Goal: Find specific page/section: Find specific page/section

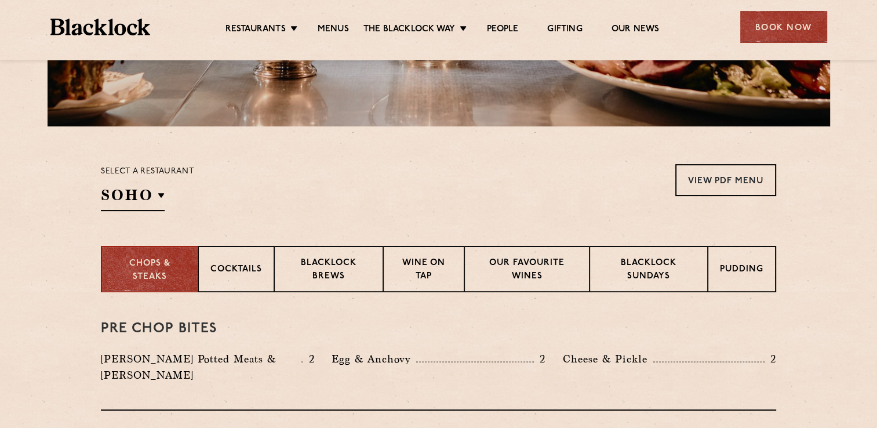
scroll to position [348, 0]
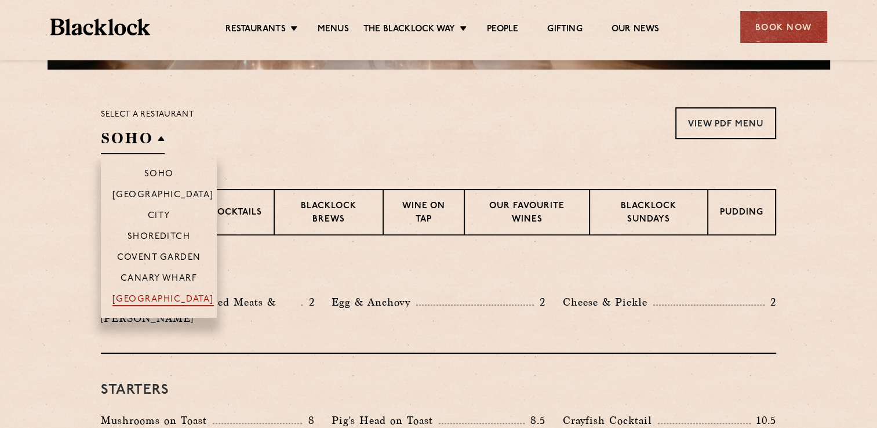
click at [159, 298] on p "[GEOGRAPHIC_DATA]" at bounding box center [162, 301] width 101 height 12
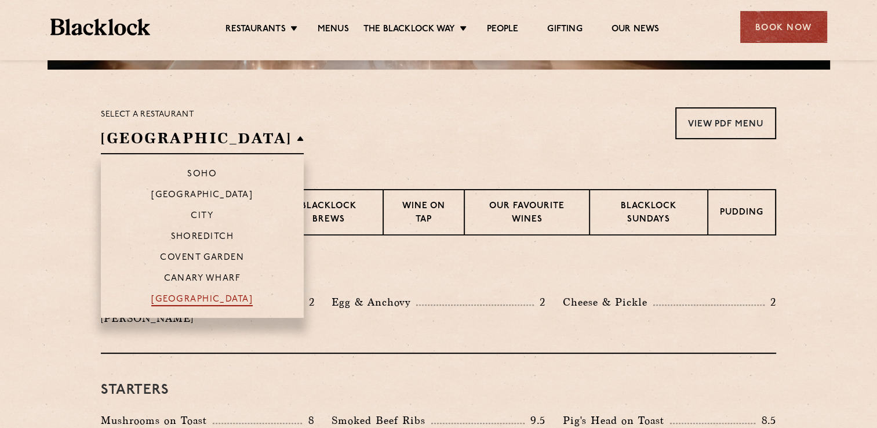
click at [181, 301] on p "[GEOGRAPHIC_DATA]" at bounding box center [201, 301] width 101 height 12
click at [183, 300] on p "[GEOGRAPHIC_DATA]" at bounding box center [201, 301] width 101 height 12
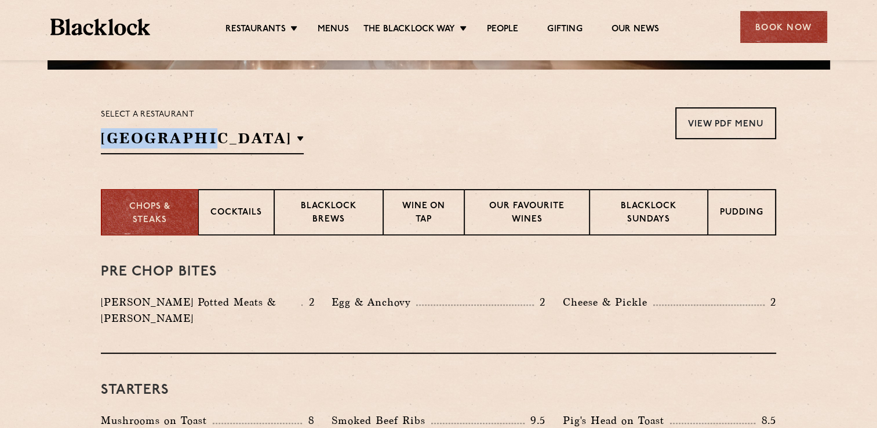
drag, startPoint x: 339, startPoint y: 124, endPoint x: 348, endPoint y: 122, distance: 9.6
click at [348, 122] on div "Select a restaurant Manchester Soho Birmingham City Shoreditch Covent Garden Ca…" at bounding box center [438, 130] width 675 height 47
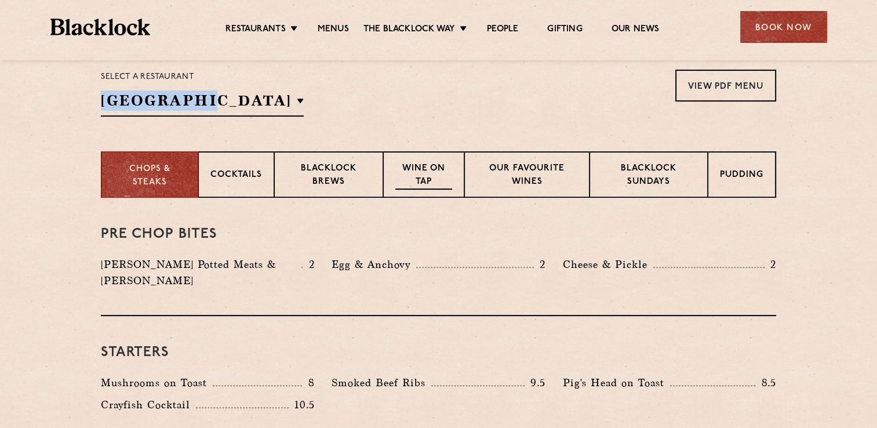
scroll to position [406, 0]
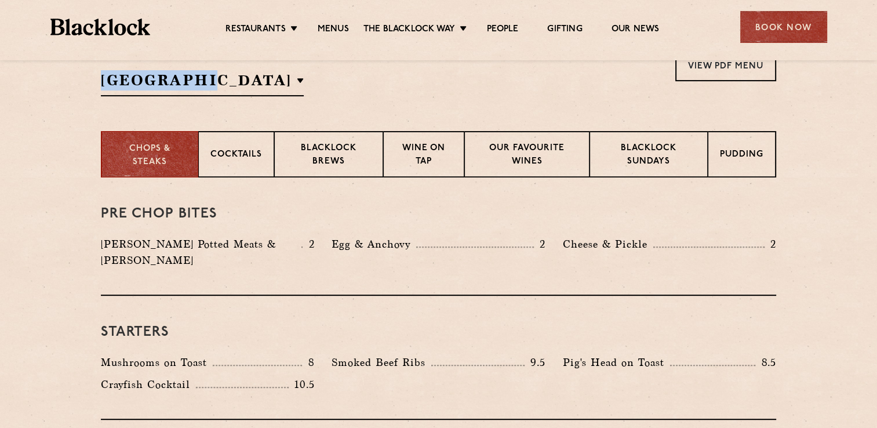
click at [378, 104] on section "Select a restaurant Manchester Soho Birmingham City Shoreditch Covent Garden Ca…" at bounding box center [438, 71] width 877 height 119
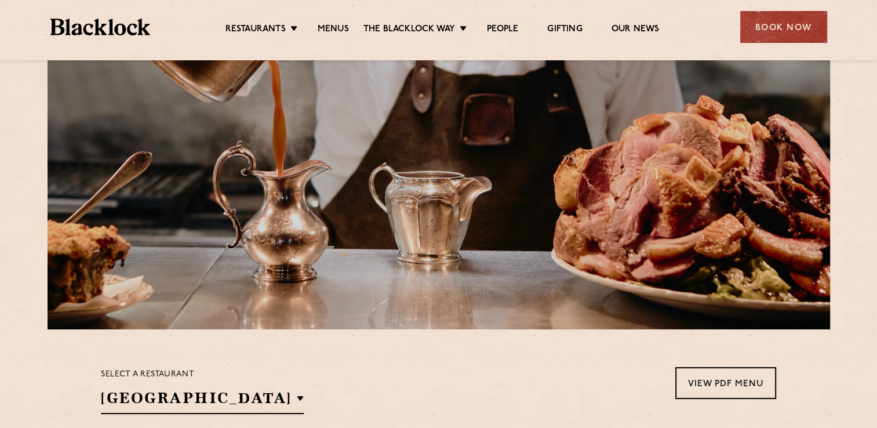
scroll to position [0, 0]
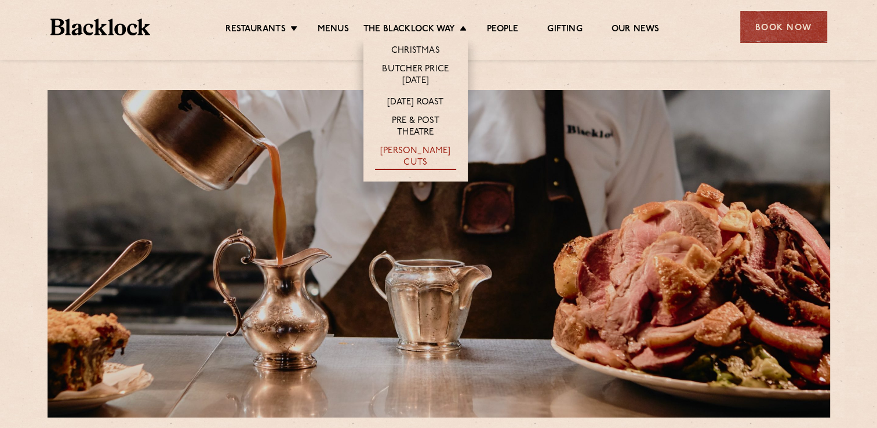
click at [413, 151] on link "[PERSON_NAME] Cuts" at bounding box center [415, 158] width 81 height 24
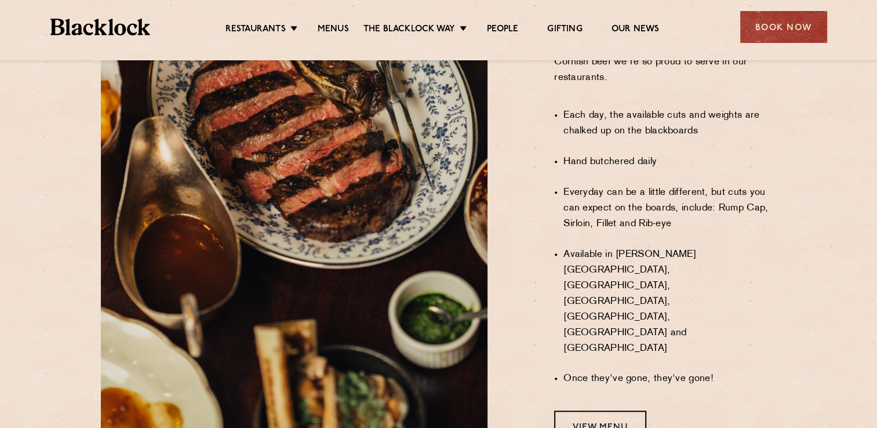
scroll to position [870, 0]
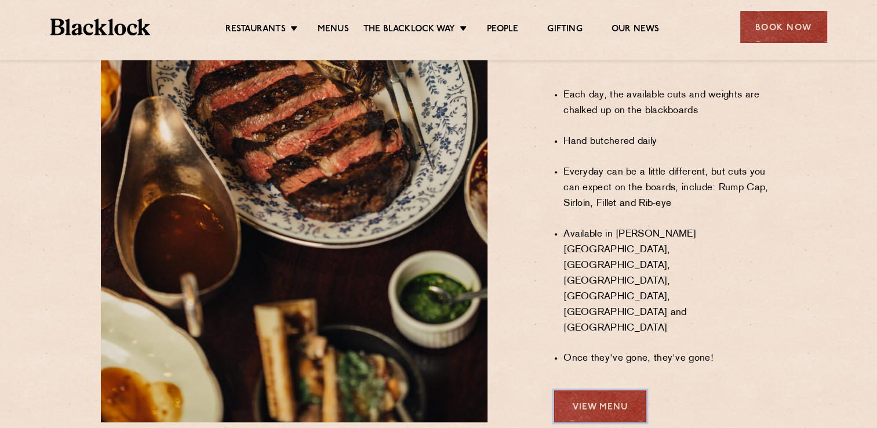
click at [572, 390] on link "View Menu" at bounding box center [600, 406] width 92 height 32
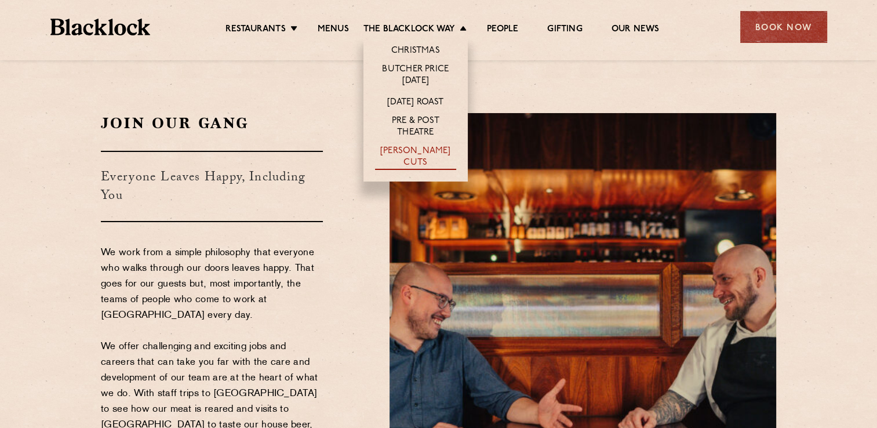
click at [415, 151] on link "[PERSON_NAME] Cuts" at bounding box center [415, 158] width 81 height 24
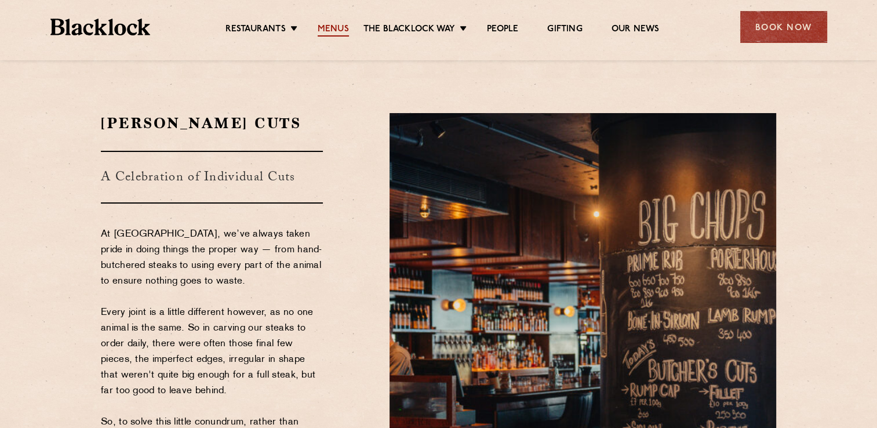
click at [335, 28] on link "Menus" at bounding box center [333, 30] width 31 height 13
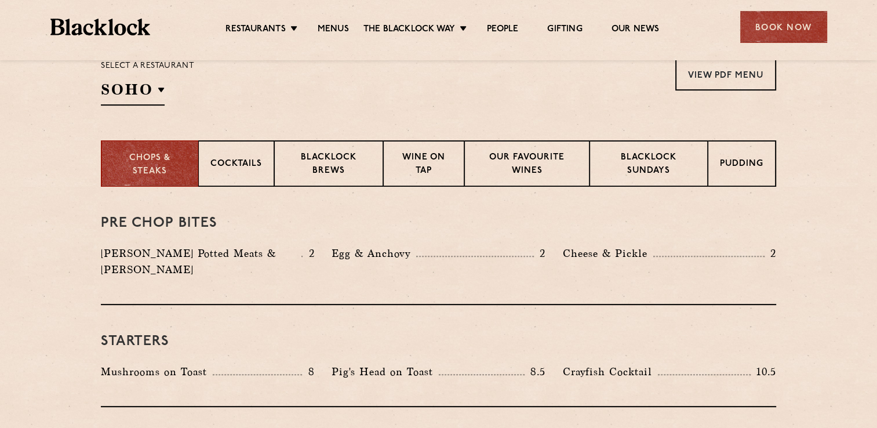
scroll to position [406, 0]
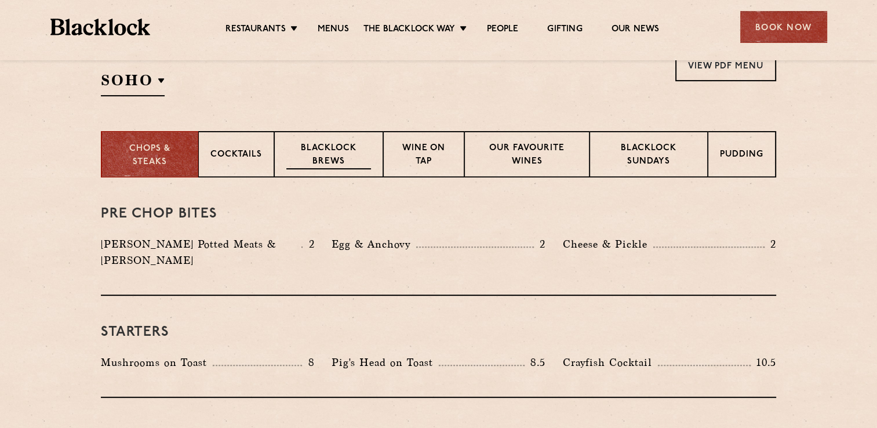
click at [324, 144] on p "Blacklock Brews" at bounding box center [328, 155] width 85 height 27
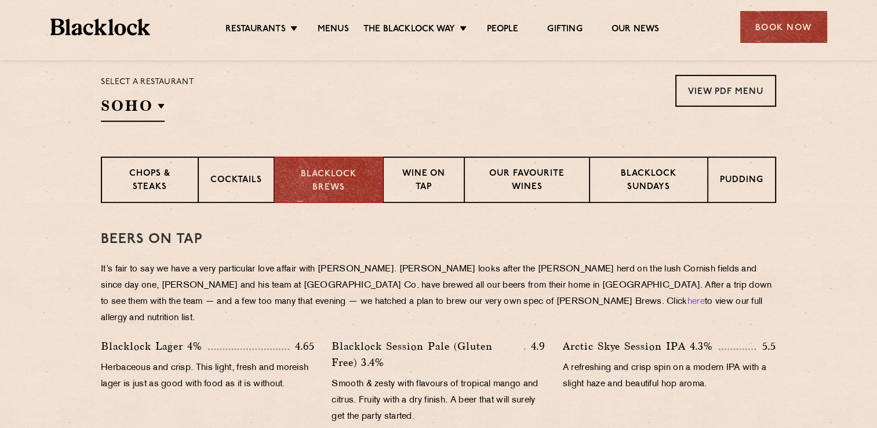
scroll to position [348, 0]
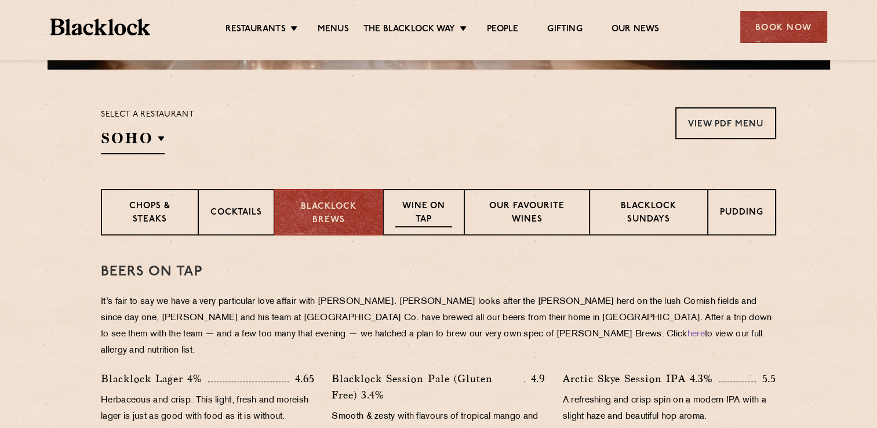
click at [423, 210] on p "Wine on Tap" at bounding box center [423, 213] width 57 height 27
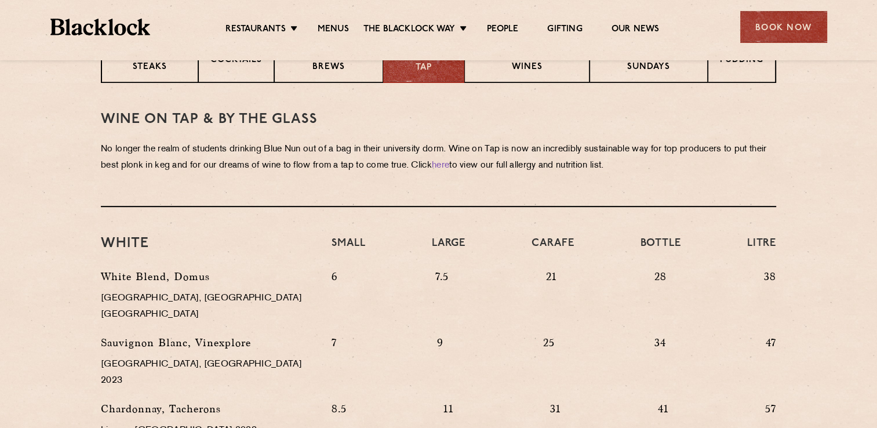
scroll to position [406, 0]
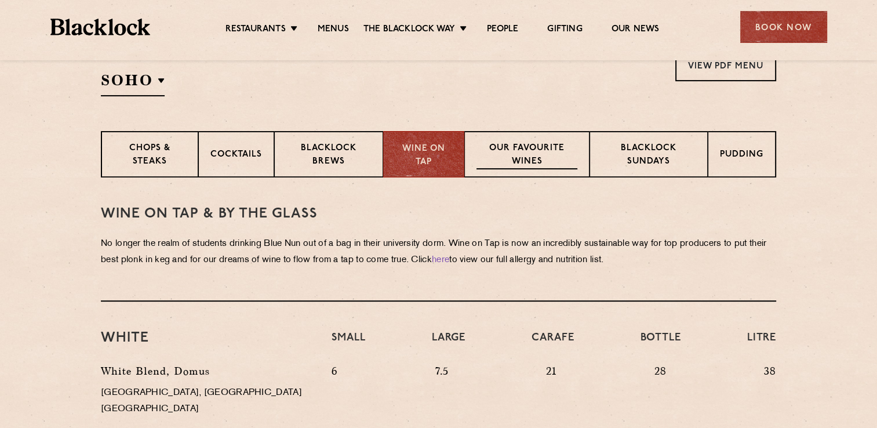
click at [539, 151] on p "Our favourite wines" at bounding box center [527, 155] width 100 height 27
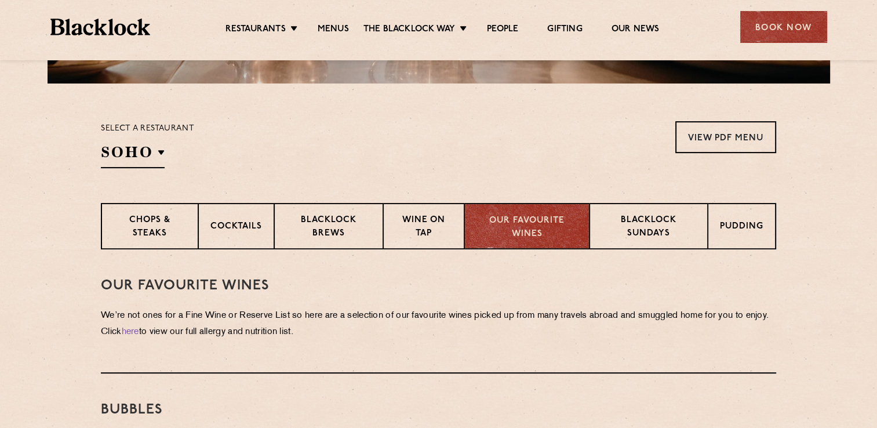
scroll to position [290, 0]
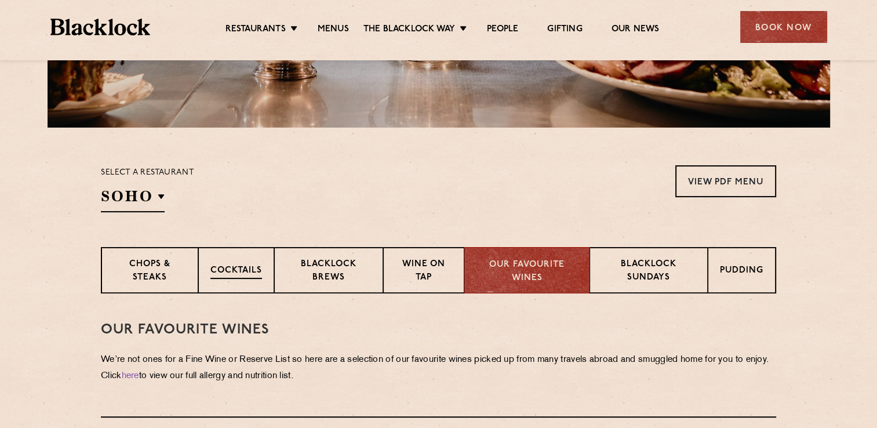
click at [232, 268] on p "Cocktails" at bounding box center [236, 271] width 52 height 14
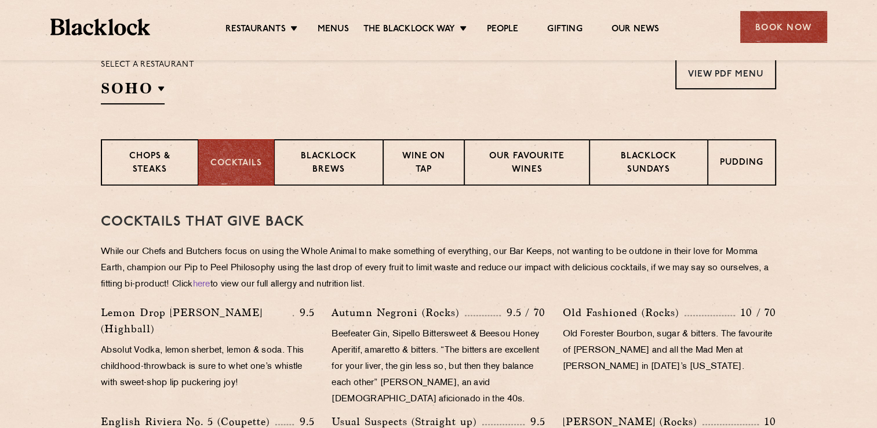
scroll to position [348, 0]
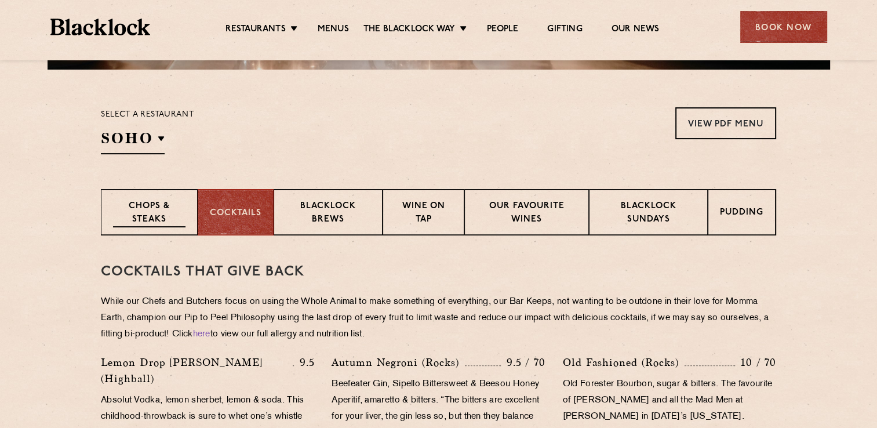
click at [155, 205] on p "Chops & Steaks" at bounding box center [149, 213] width 72 height 27
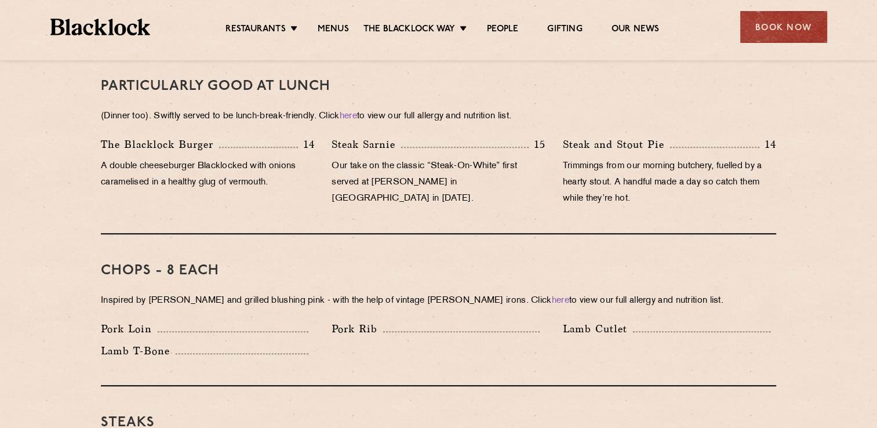
scroll to position [812, 0]
